Goal: Navigation & Orientation: Find specific page/section

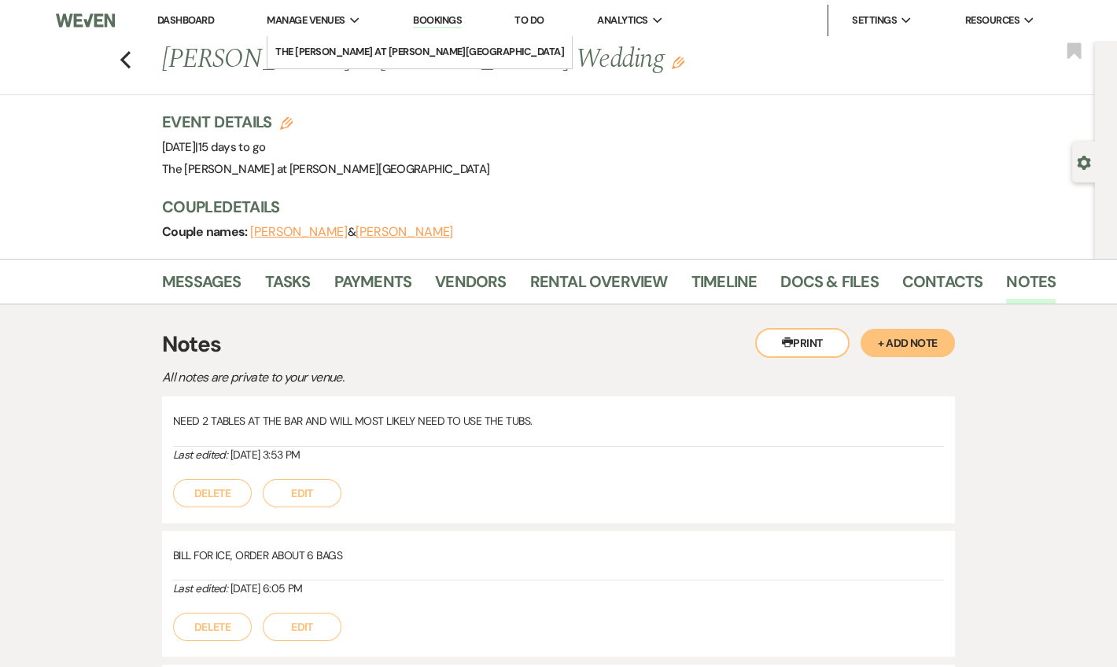
click at [202, 17] on link "Dashboard" at bounding box center [185, 19] width 57 height 13
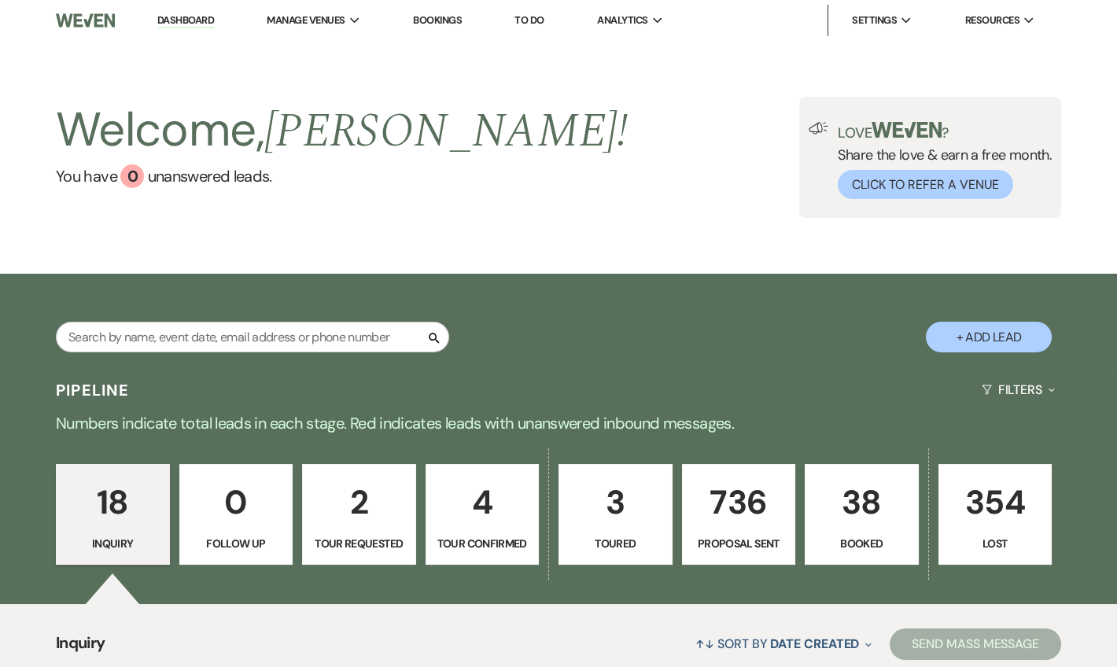
drag, startPoint x: 202, startPoint y: 17, endPoint x: 250, endPoint y: 1, distance: 50.5
click at [202, 17] on link "Dashboard" at bounding box center [185, 20] width 57 height 15
